Goal: Task Accomplishment & Management: Complete application form

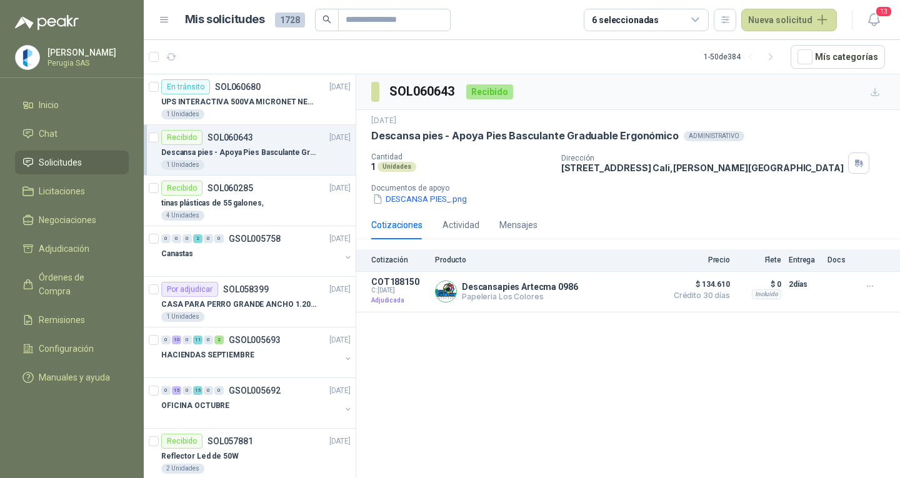
click at [768, 12] on button "Nueva solicitud" at bounding box center [790, 20] width 96 height 23
click at [785, 78] on link "Solicitud grupal" at bounding box center [804, 72] width 106 height 22
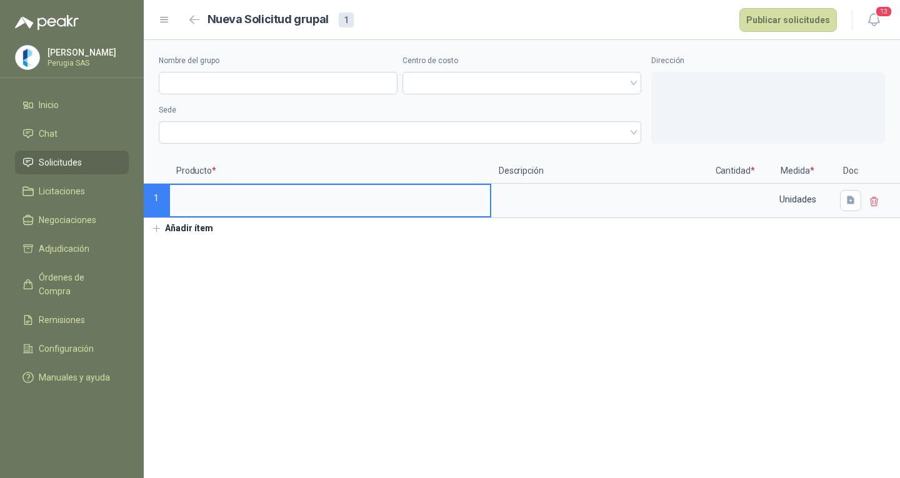
click at [214, 199] on input at bounding box center [330, 197] width 320 height 24
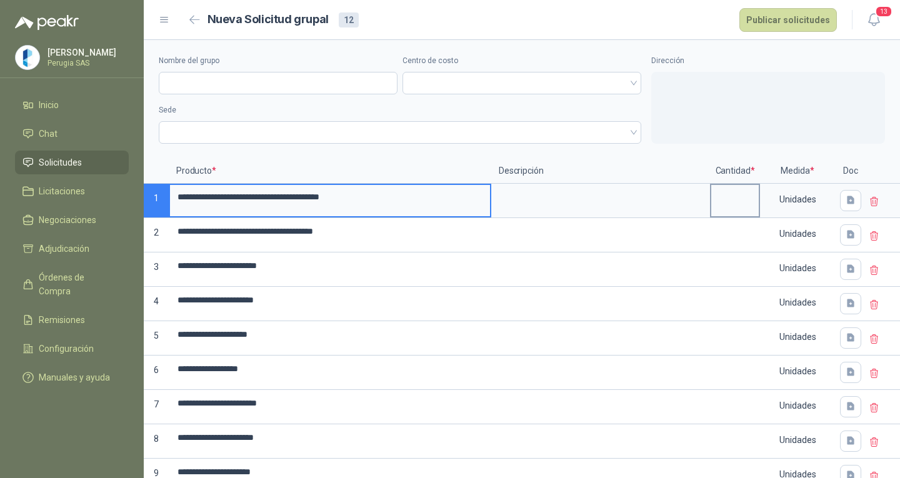
click at [724, 204] on input at bounding box center [736, 197] width 48 height 24
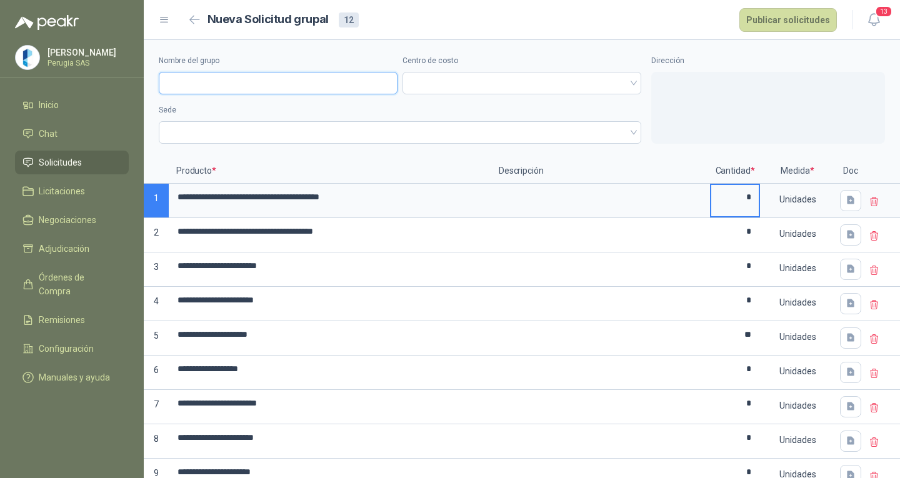
click at [229, 78] on input "Nombre del grupo" at bounding box center [278, 83] width 239 height 23
click at [454, 79] on span at bounding box center [522, 83] width 224 height 19
type input "**********"
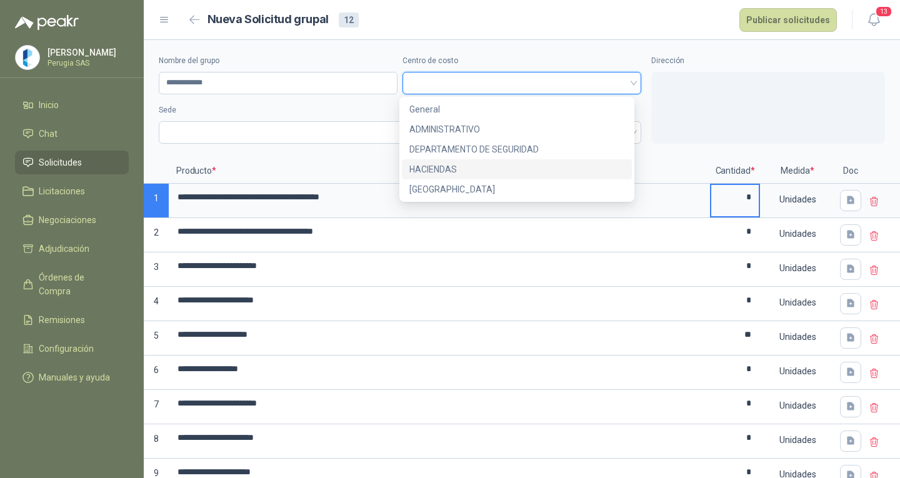
click at [458, 163] on div "HACIENDAS" at bounding box center [518, 170] width 216 height 14
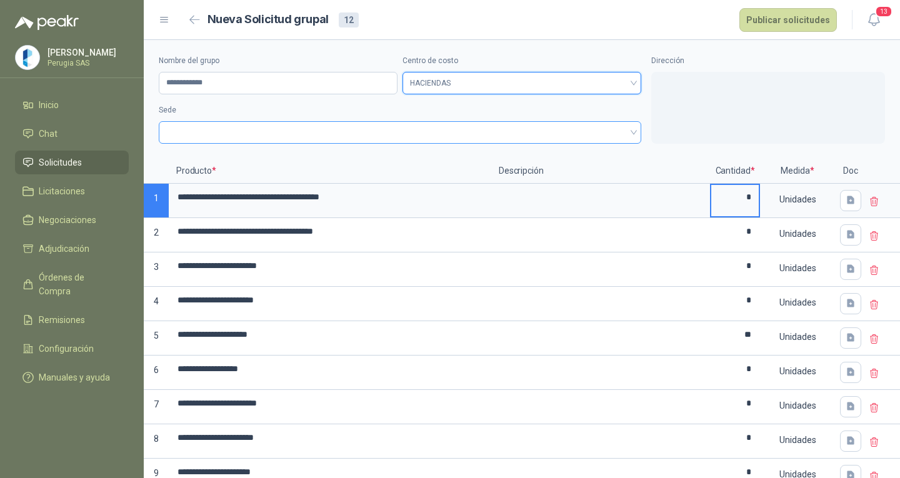
click at [378, 136] on span at bounding box center [400, 132] width 468 height 19
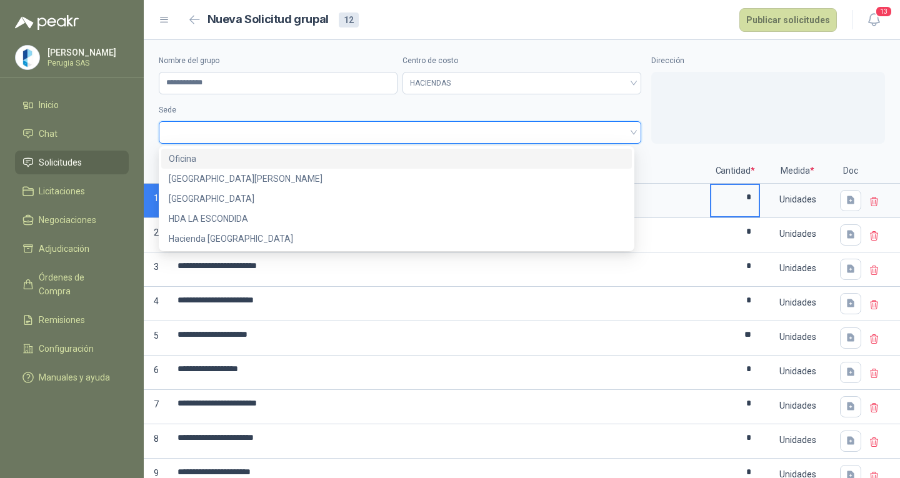
click at [318, 159] on div "Oficina" at bounding box center [397, 159] width 456 height 14
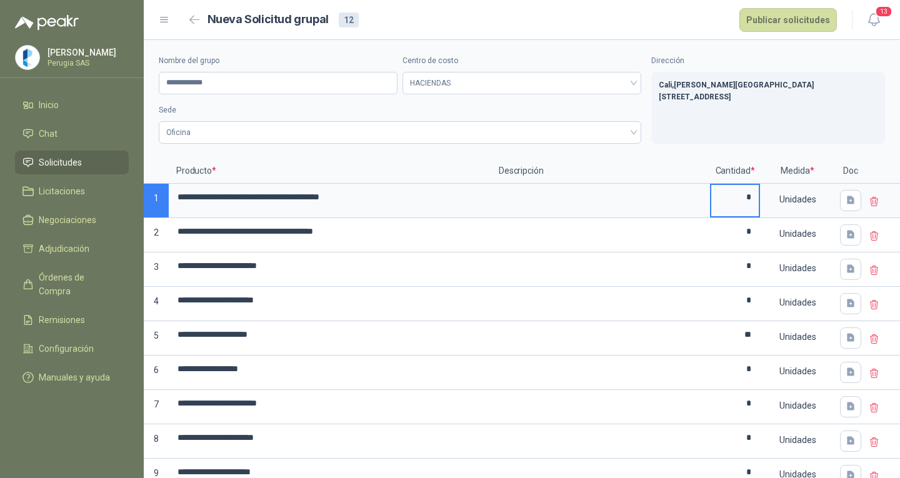
click at [777, 2] on header "Nueva Solicitud grupal 12 Publicar solicitudes 13" at bounding box center [522, 20] width 757 height 40
click at [785, 22] on button "Publicar solicitudes" at bounding box center [789, 20] width 98 height 24
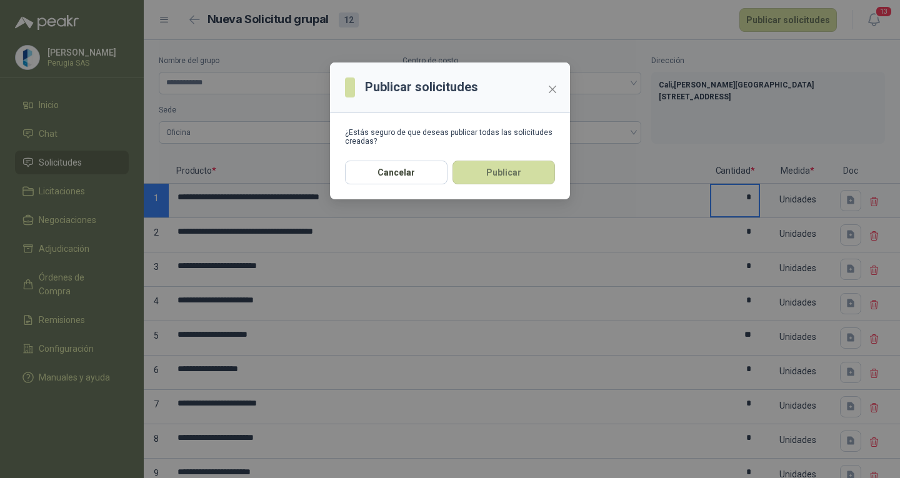
click at [495, 179] on button "Publicar" at bounding box center [504, 173] width 103 height 24
